Goal: Find specific page/section: Find specific page/section

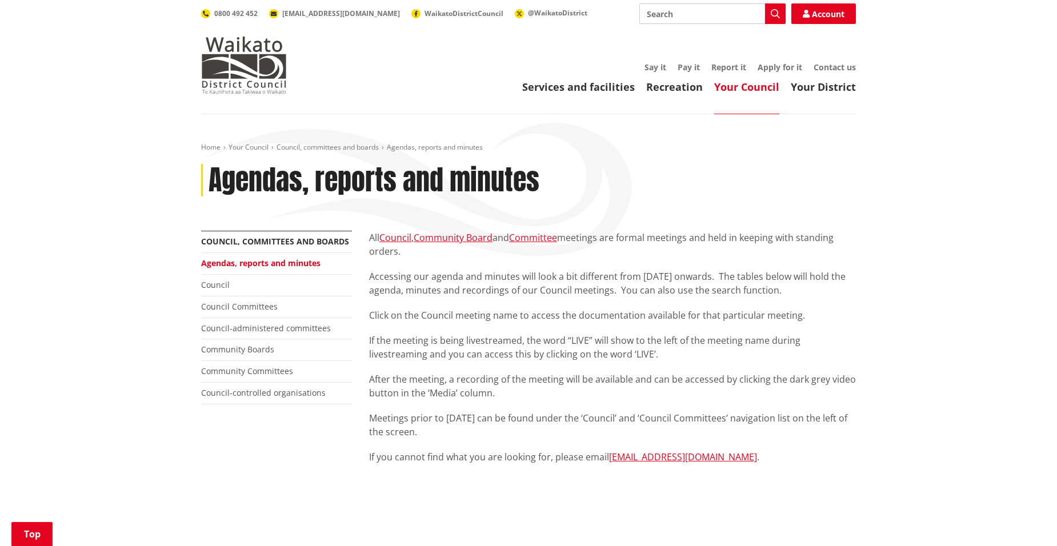
scroll to position [457, 0]
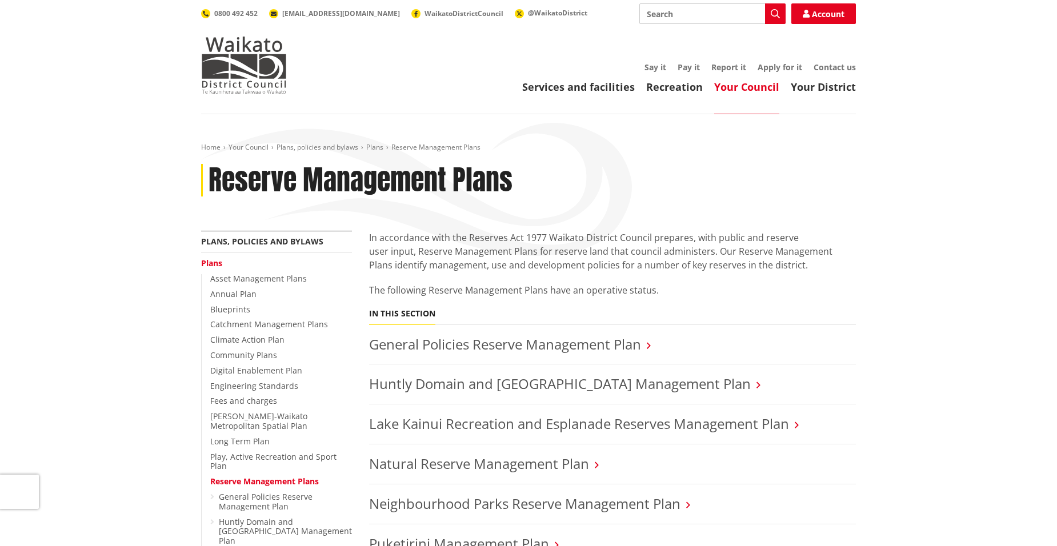
click at [746, 84] on link "Your Council" at bounding box center [746, 87] width 65 height 14
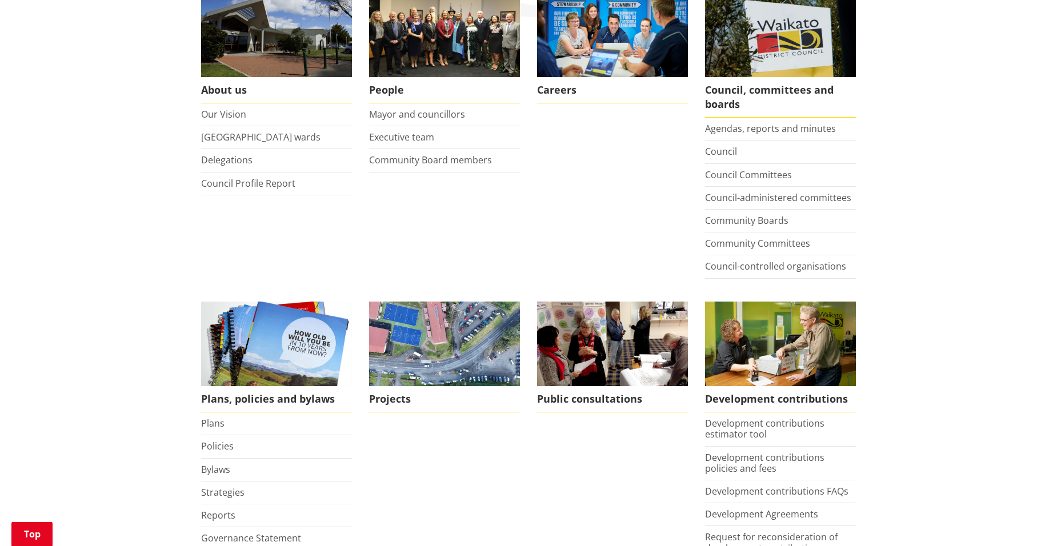
scroll to position [343, 0]
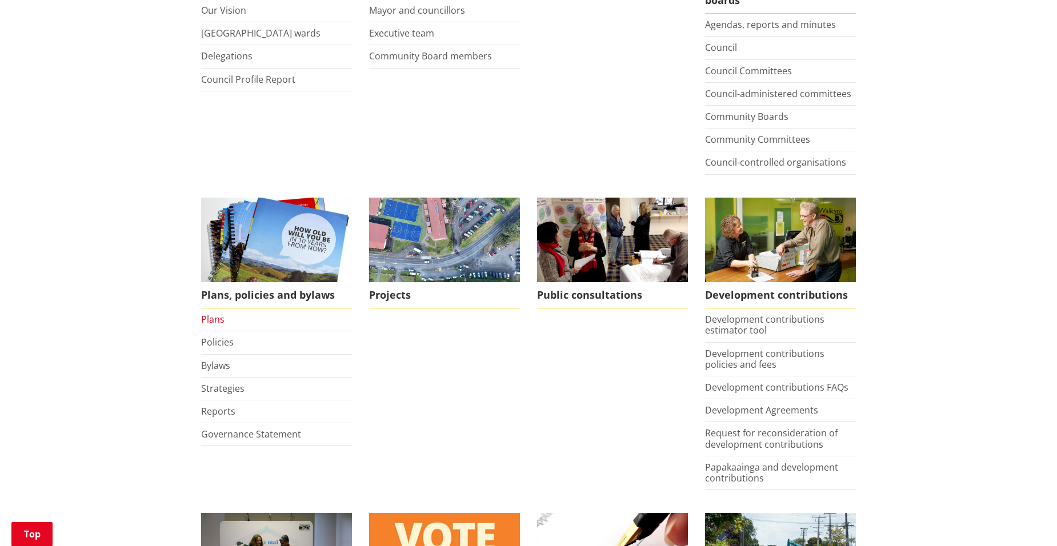
click at [217, 322] on link "Plans" at bounding box center [212, 319] width 23 height 13
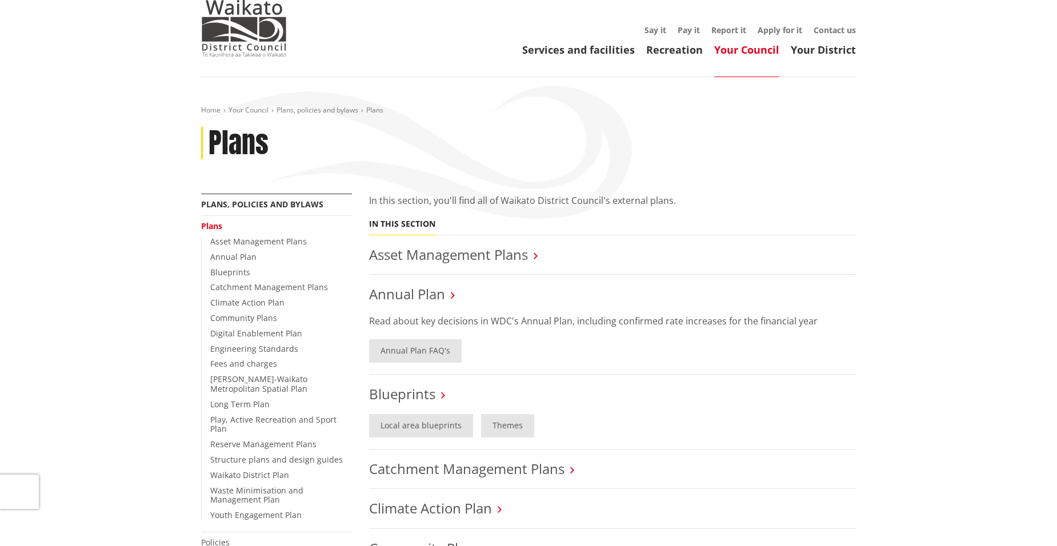
scroll to position [57, 0]
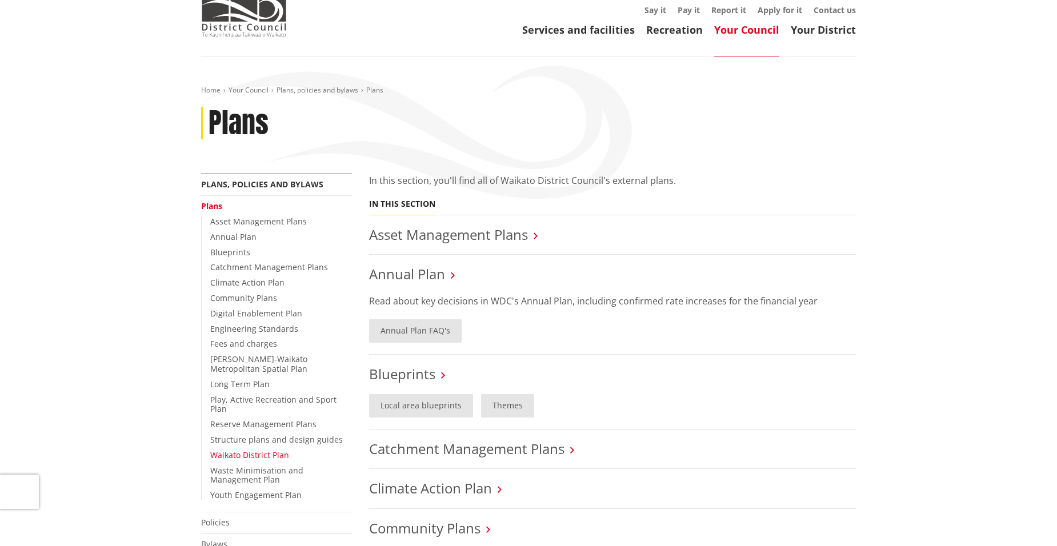
click at [247, 450] on link "Waikato District Plan" at bounding box center [249, 455] width 79 height 11
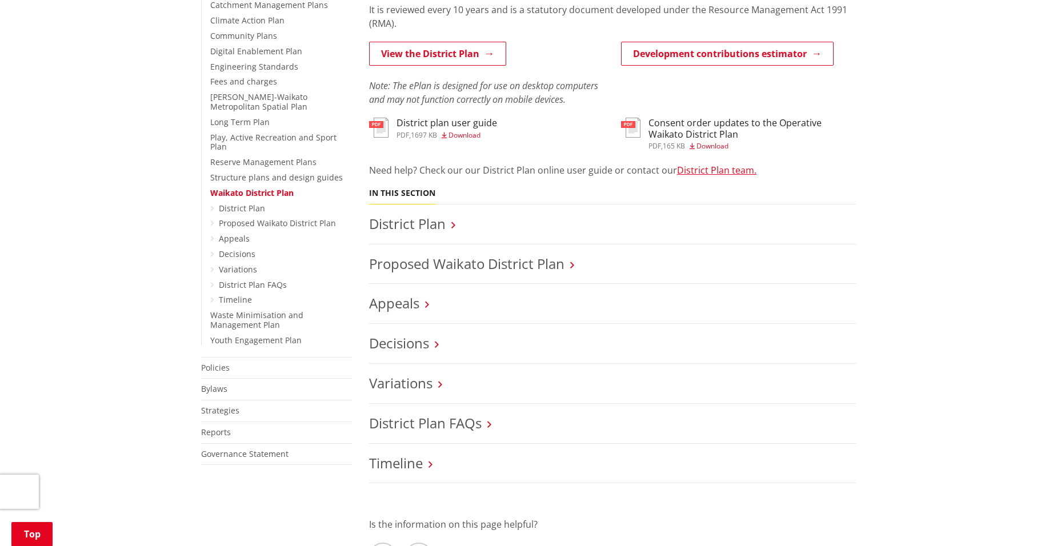
scroll to position [400, 0]
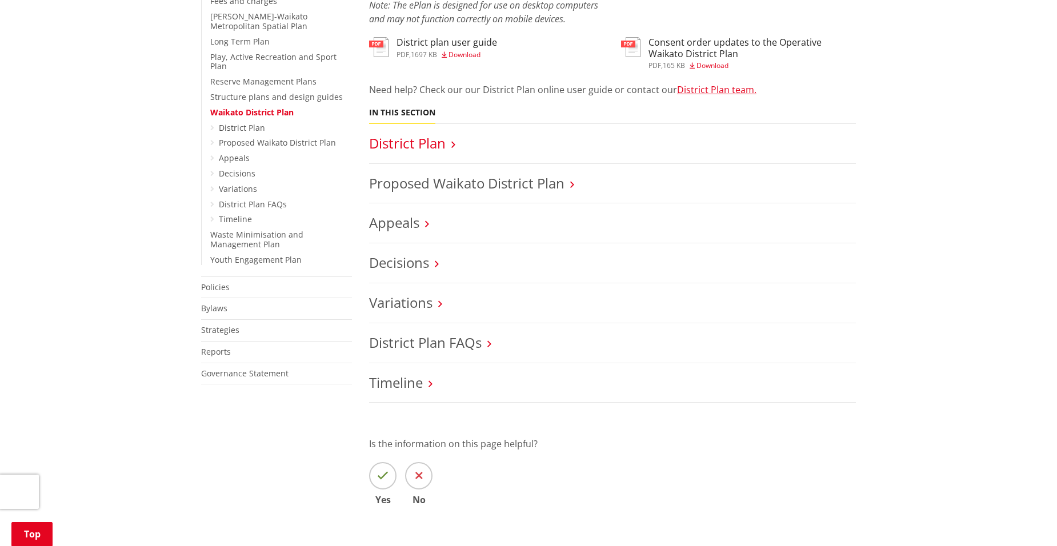
click at [437, 145] on link "District Plan" at bounding box center [407, 143] width 77 height 19
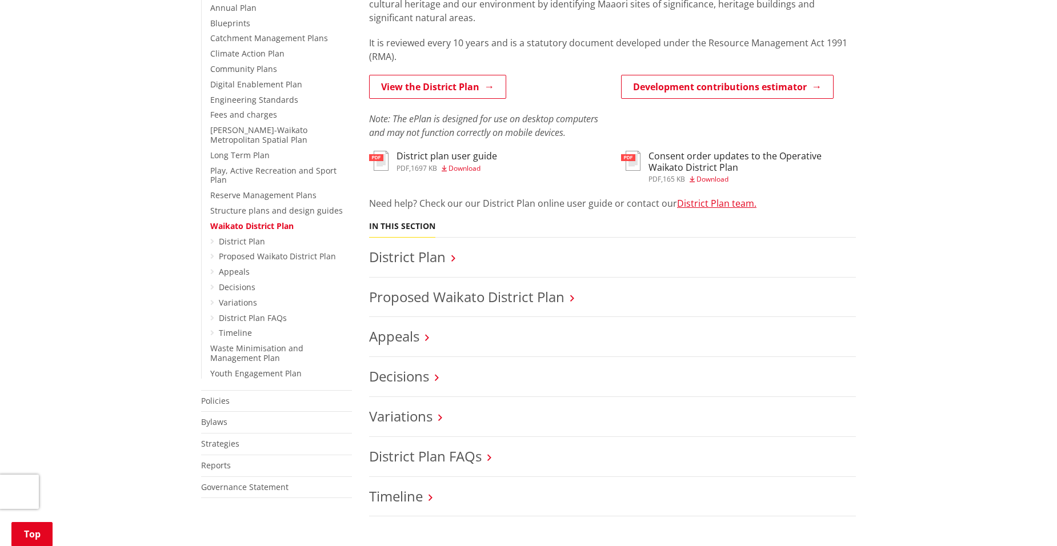
scroll to position [286, 0]
